Goal: Task Accomplishment & Management: Manage account settings

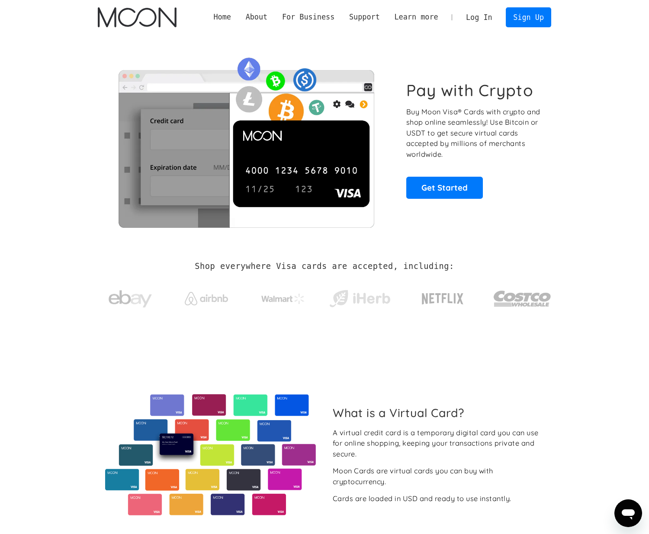
click at [478, 22] on link "Log In" at bounding box center [479, 17] width 41 height 19
